Goal: Information Seeking & Learning: Learn about a topic

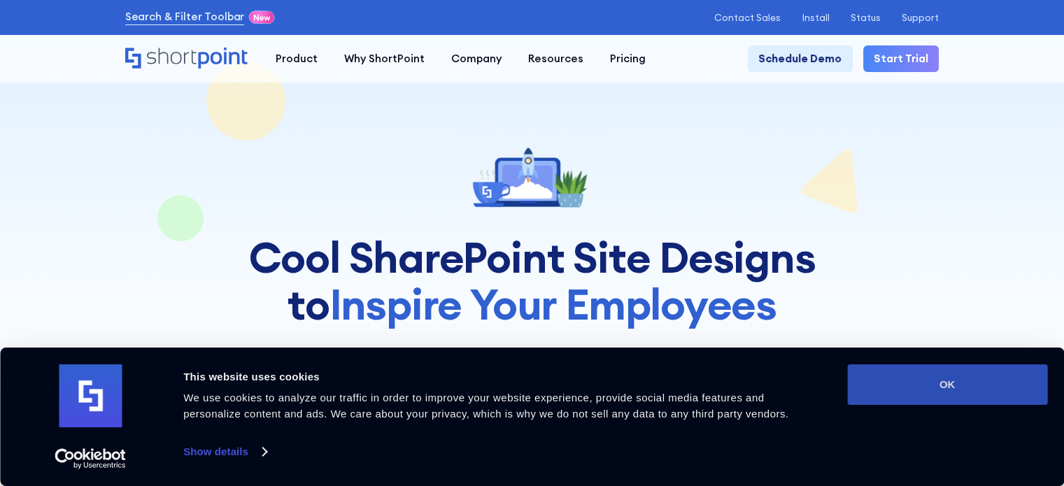
click at [887, 377] on button "OK" at bounding box center [947, 384] width 200 height 41
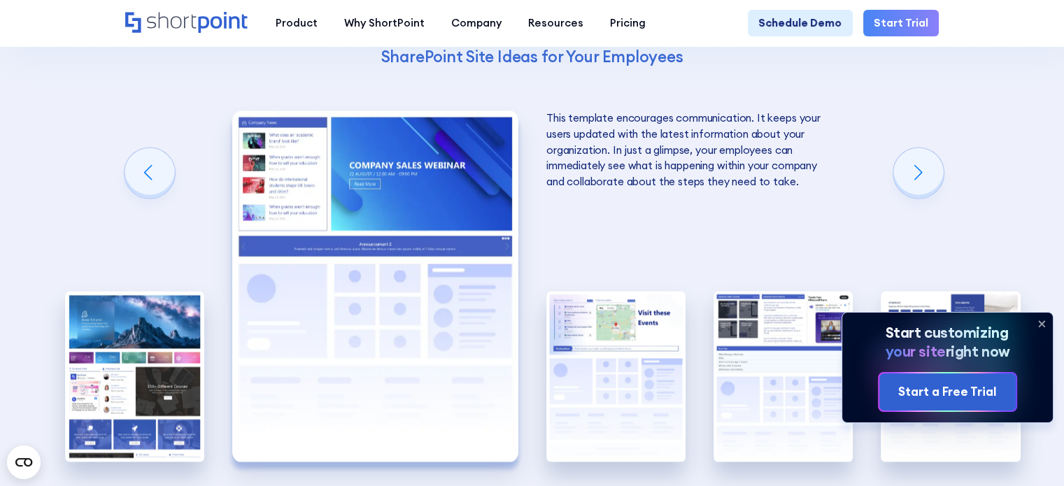
scroll to position [2308, 0]
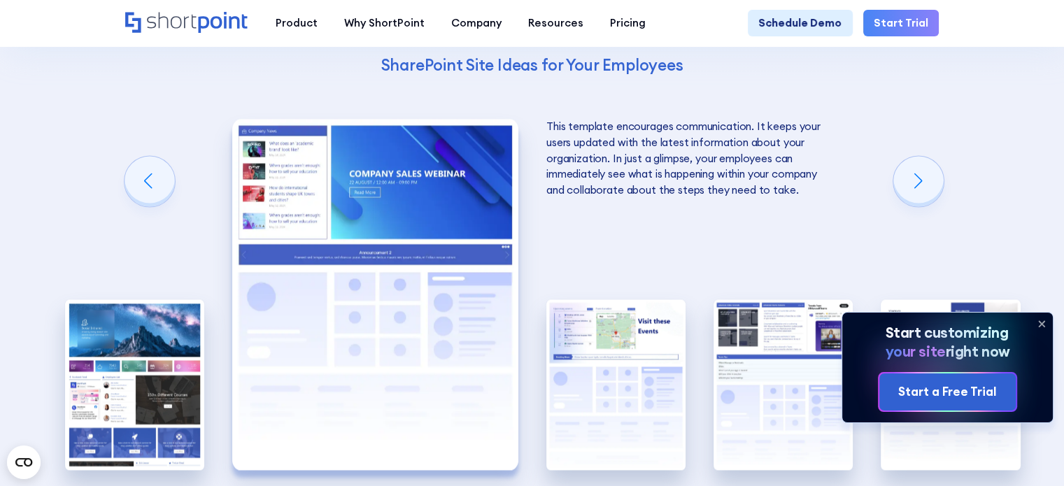
click at [342, 220] on img "2 / 5" at bounding box center [375, 294] width 286 height 351
click at [914, 173] on div "Next slide" at bounding box center [918, 181] width 50 height 50
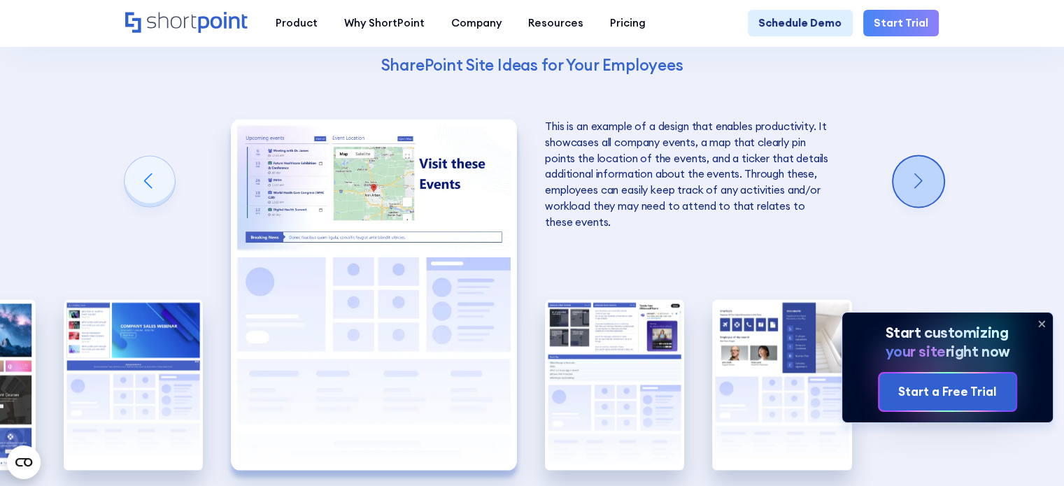
click at [914, 173] on div "Next slide" at bounding box center [918, 181] width 50 height 50
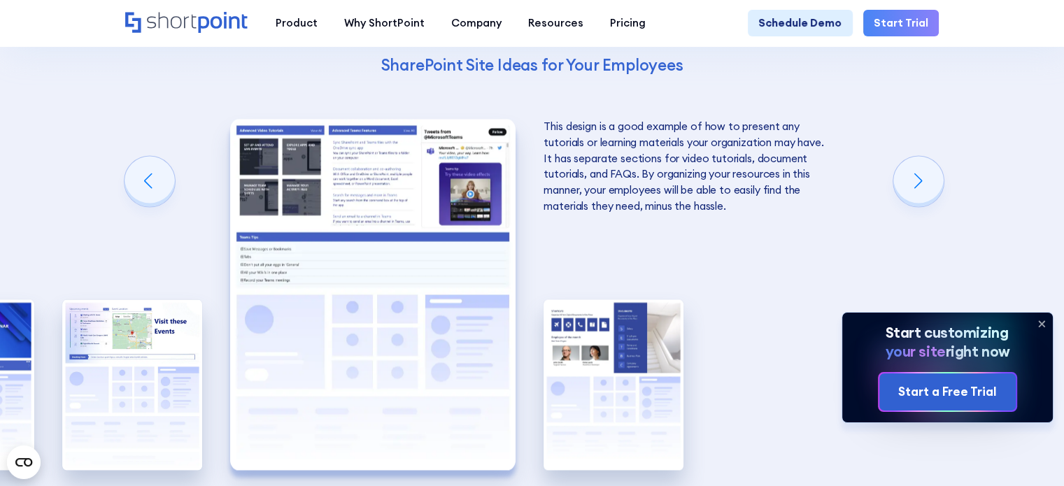
click at [1043, 321] on icon at bounding box center [1041, 324] width 6 height 6
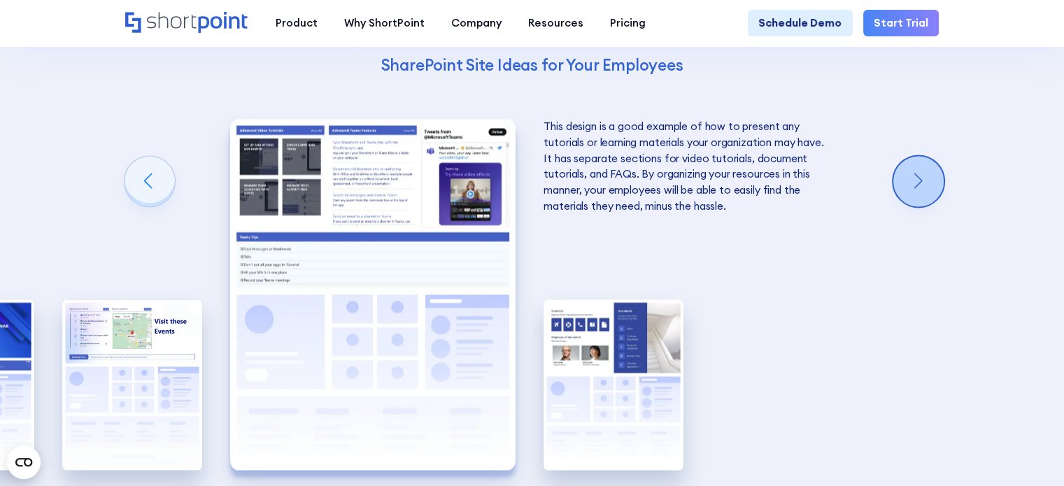
click at [929, 170] on div "Next slide" at bounding box center [918, 181] width 50 height 50
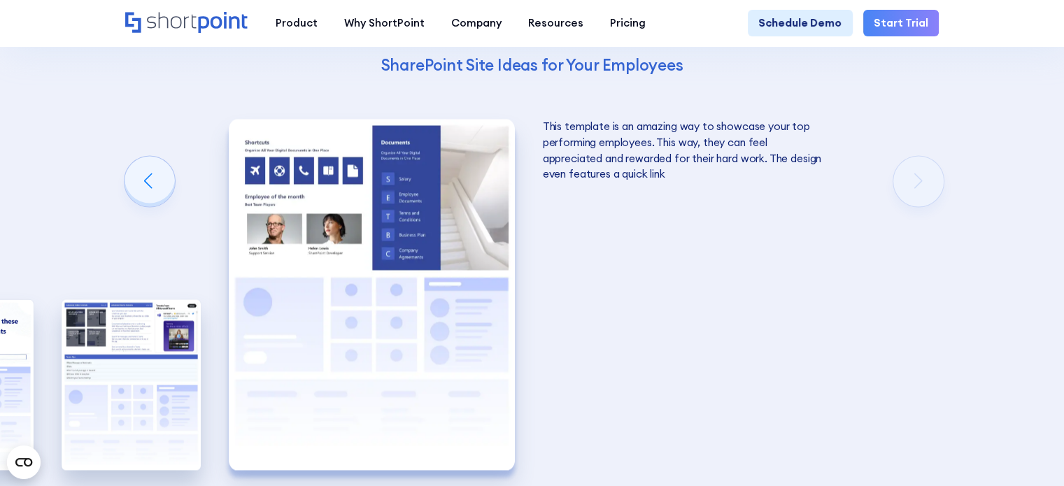
click at [929, 170] on div "Using Cool SharePoint Web Parts to Create an Effective Design Wondering where t…" at bounding box center [532, 158] width 1064 height 967
click at [143, 164] on div "Previous slide" at bounding box center [149, 181] width 50 height 50
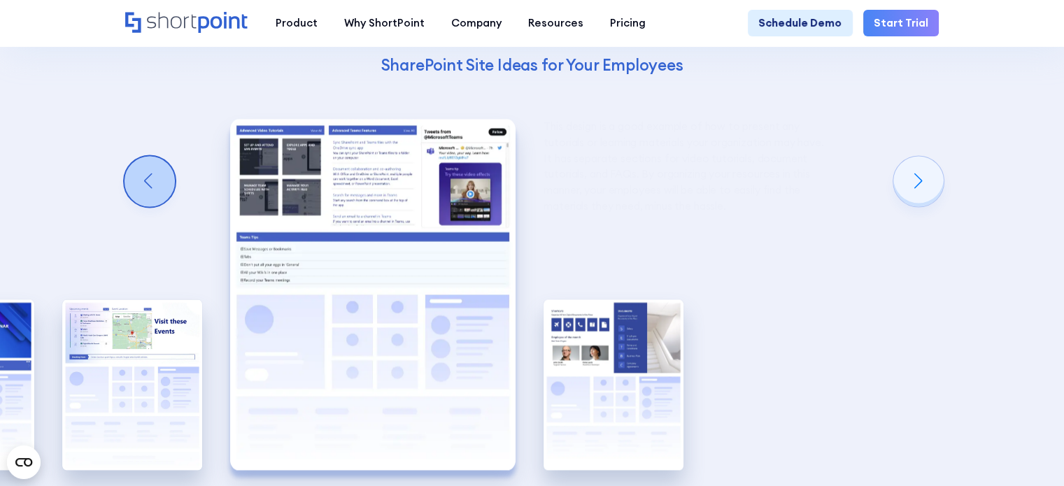
click at [143, 164] on div "Previous slide" at bounding box center [149, 181] width 50 height 50
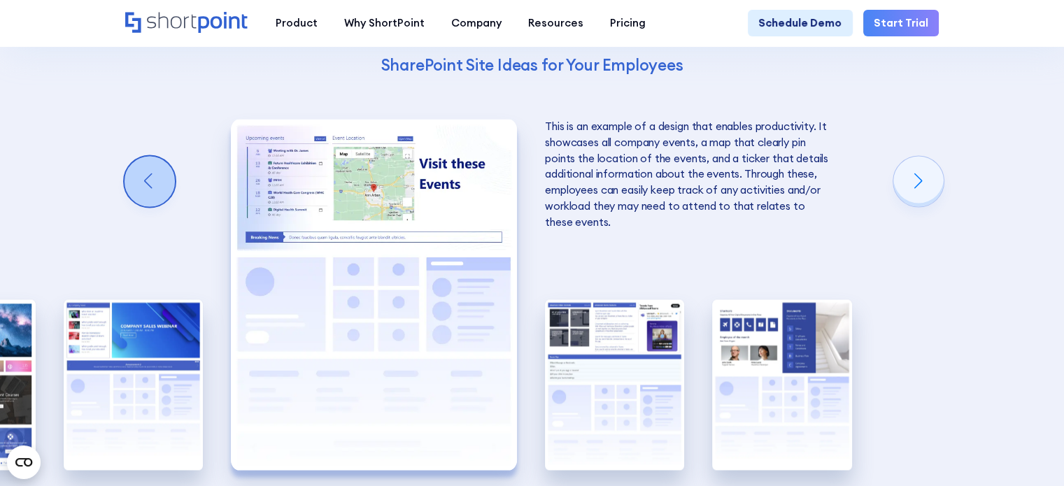
click at [143, 164] on div "Previous slide" at bounding box center [149, 181] width 50 height 50
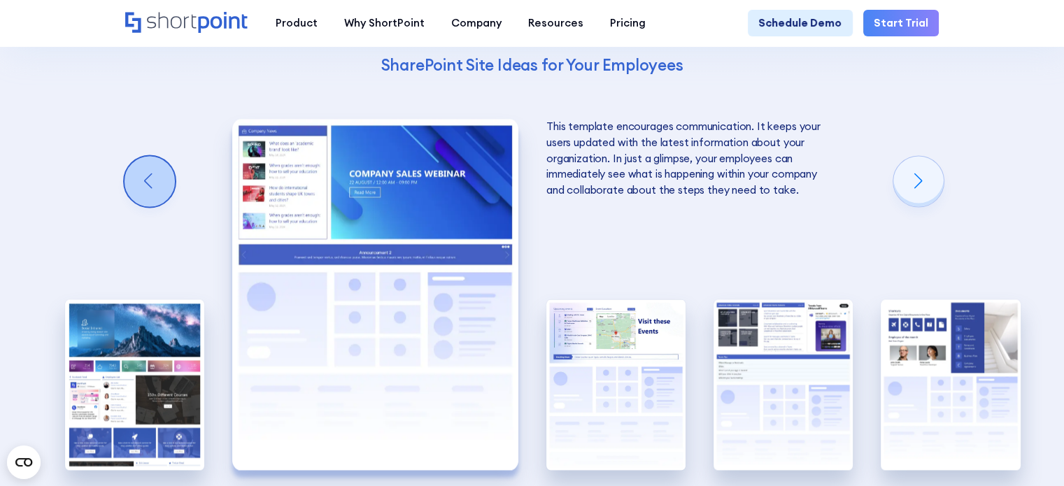
click at [143, 164] on div "Previous slide" at bounding box center [149, 181] width 50 height 50
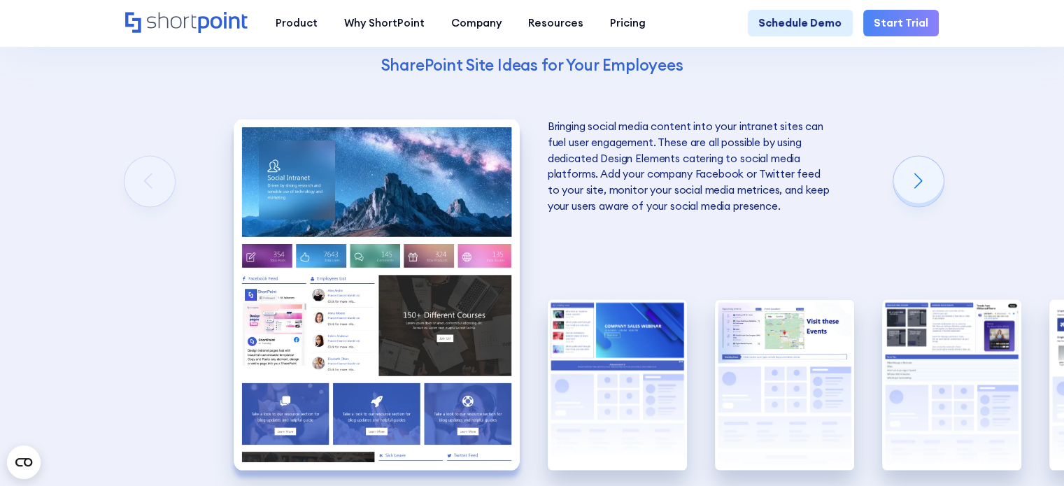
click at [327, 356] on img "1 / 5" at bounding box center [377, 294] width 286 height 351
click at [355, 339] on img "1 / 5" at bounding box center [377, 294] width 286 height 351
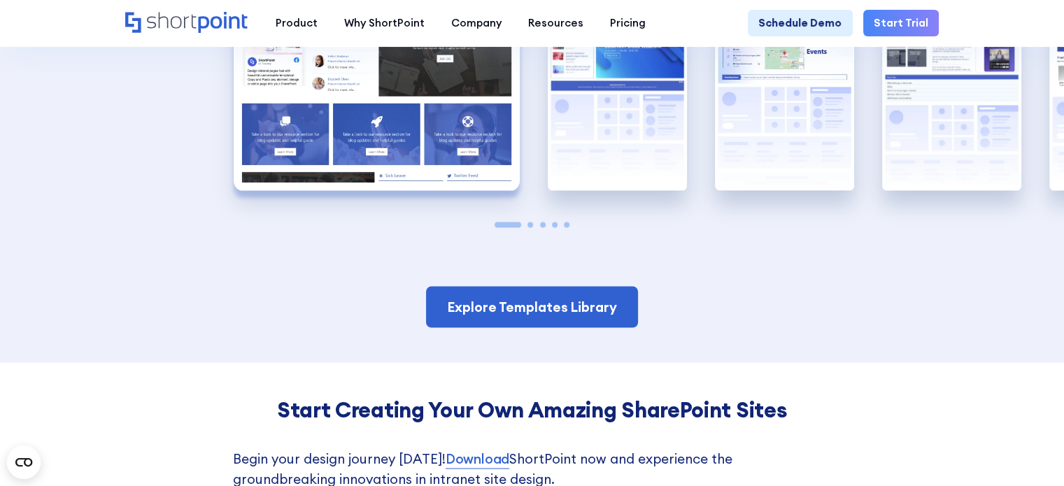
scroll to position [2378, 0]
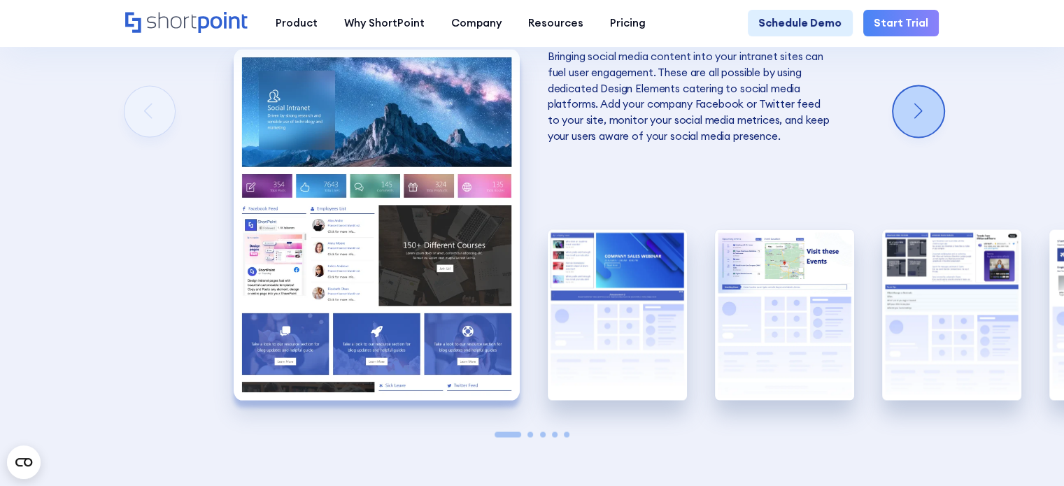
click at [917, 87] on div "Next slide" at bounding box center [918, 111] width 50 height 50
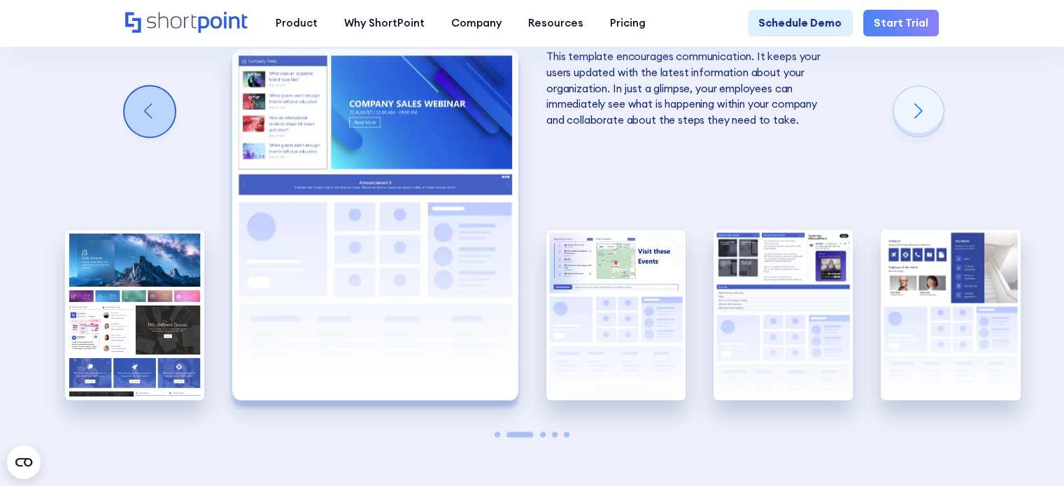
click at [135, 101] on div "Previous slide" at bounding box center [149, 111] width 50 height 50
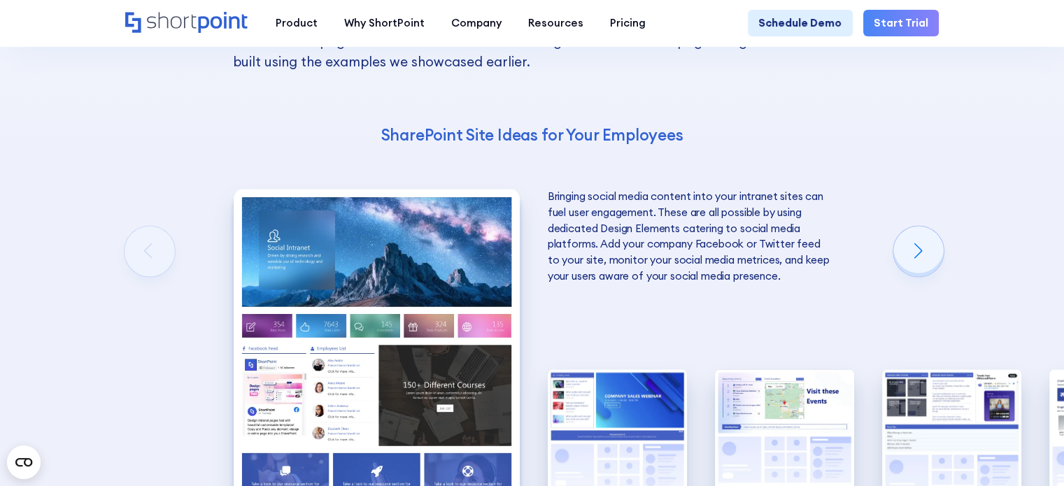
click at [632, 262] on p "Bringing social media content into your intranet sites can fuel user engagement…" at bounding box center [691, 237] width 286 height 96
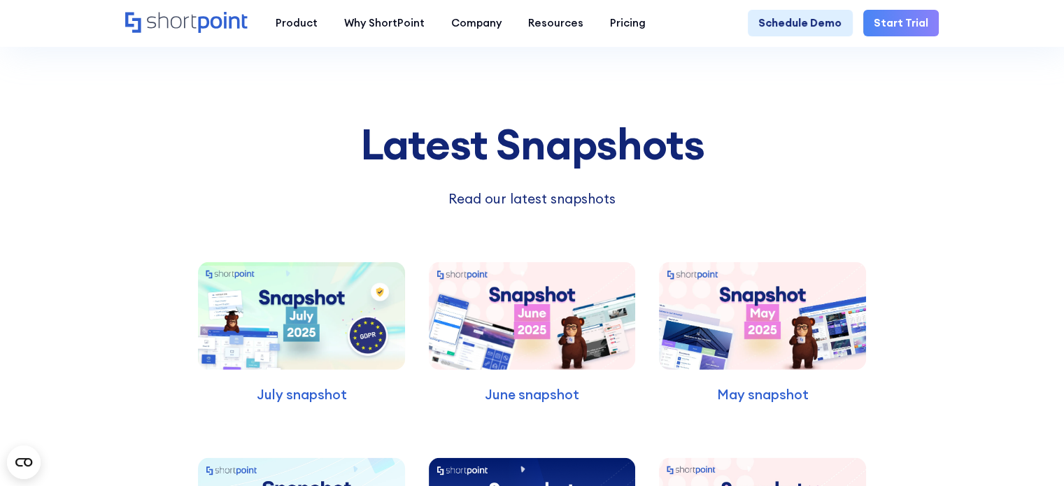
scroll to position [3566, 0]
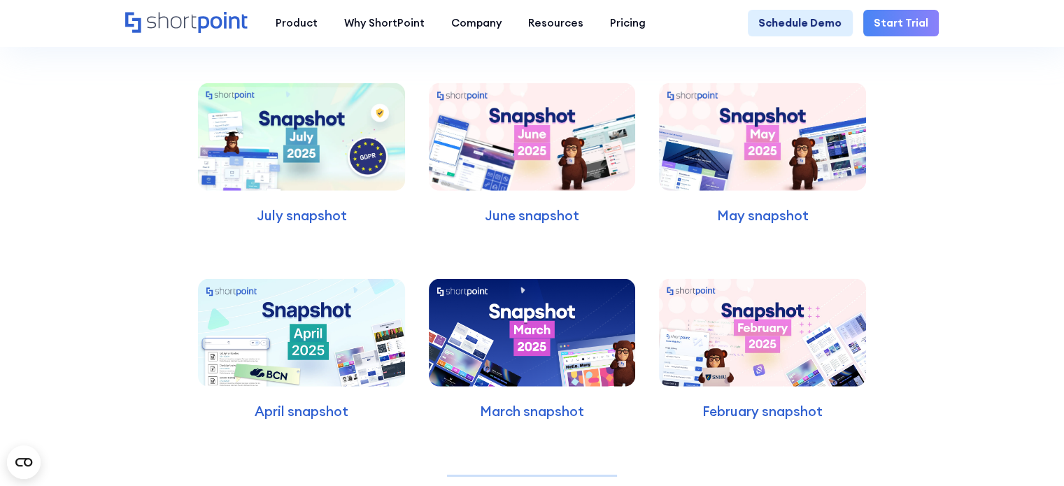
click at [317, 145] on img at bounding box center [301, 137] width 206 height 108
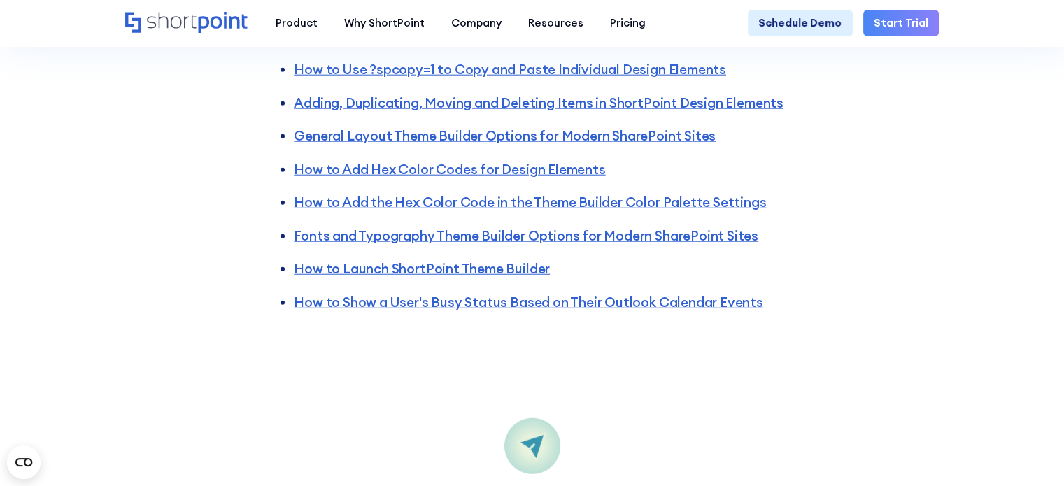
scroll to position [3007, 0]
